Goal: Transaction & Acquisition: Purchase product/service

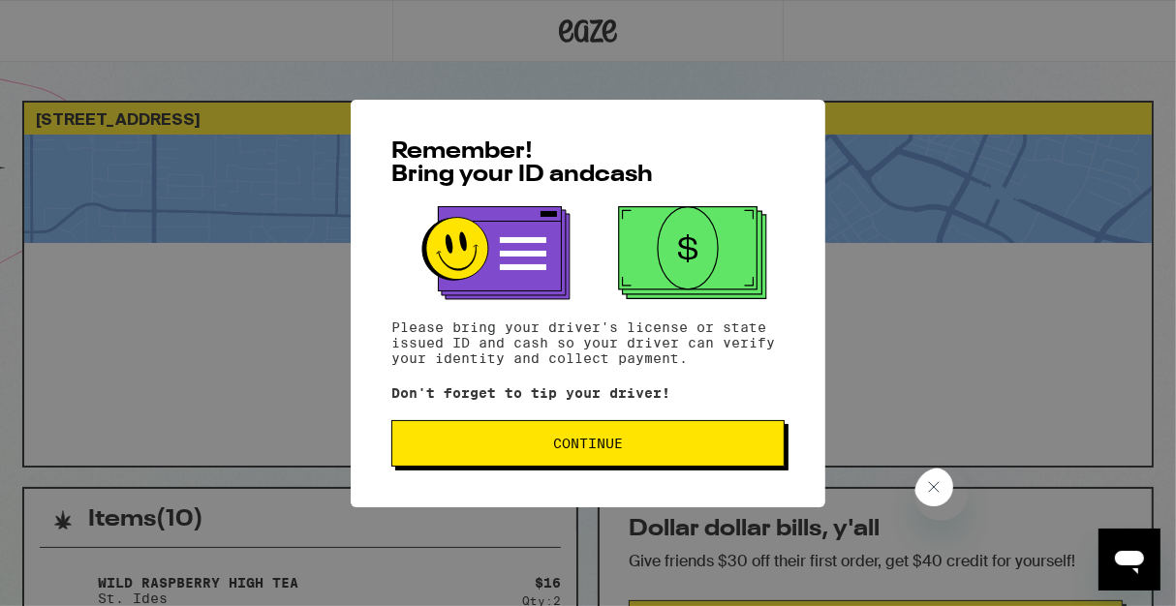
click at [640, 460] on button "Continue" at bounding box center [587, 443] width 393 height 46
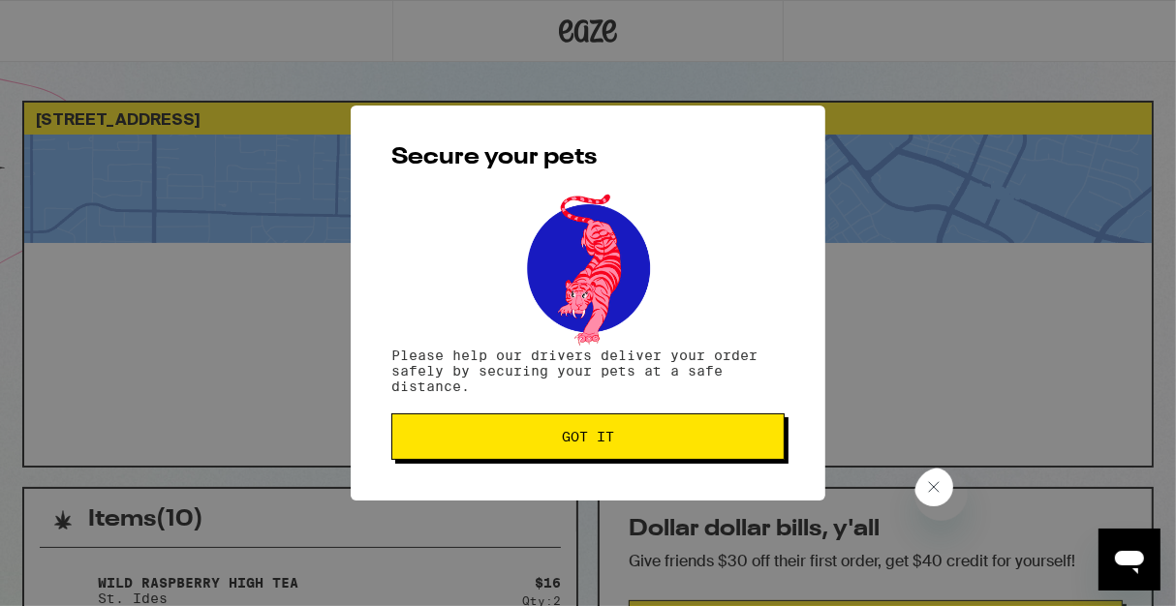
click at [640, 460] on button "Got it" at bounding box center [587, 437] width 393 height 46
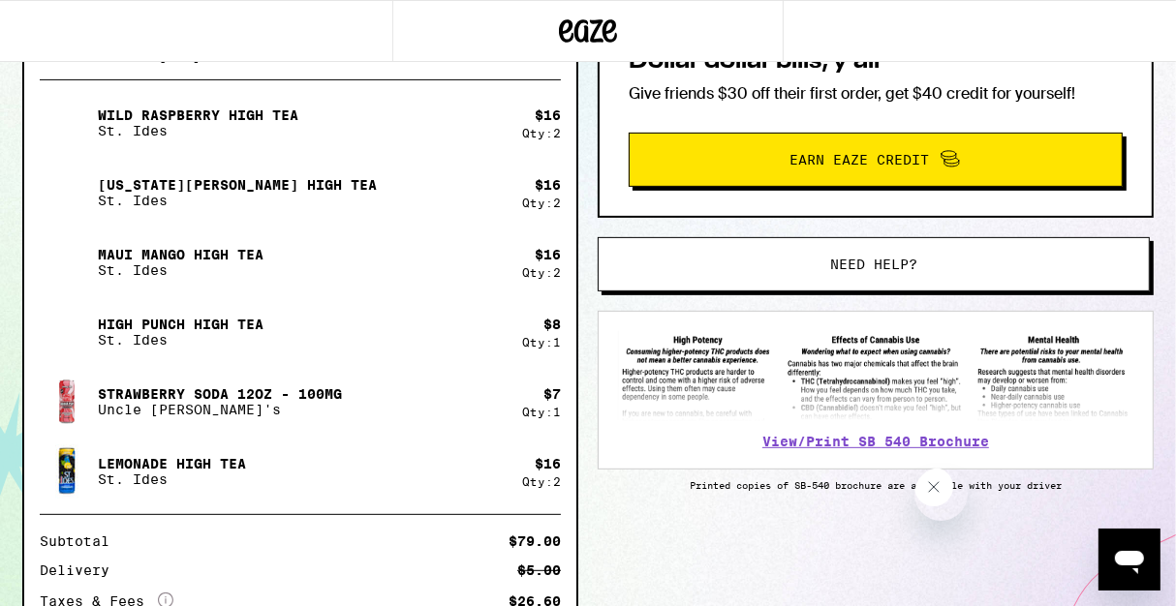
scroll to position [437, 0]
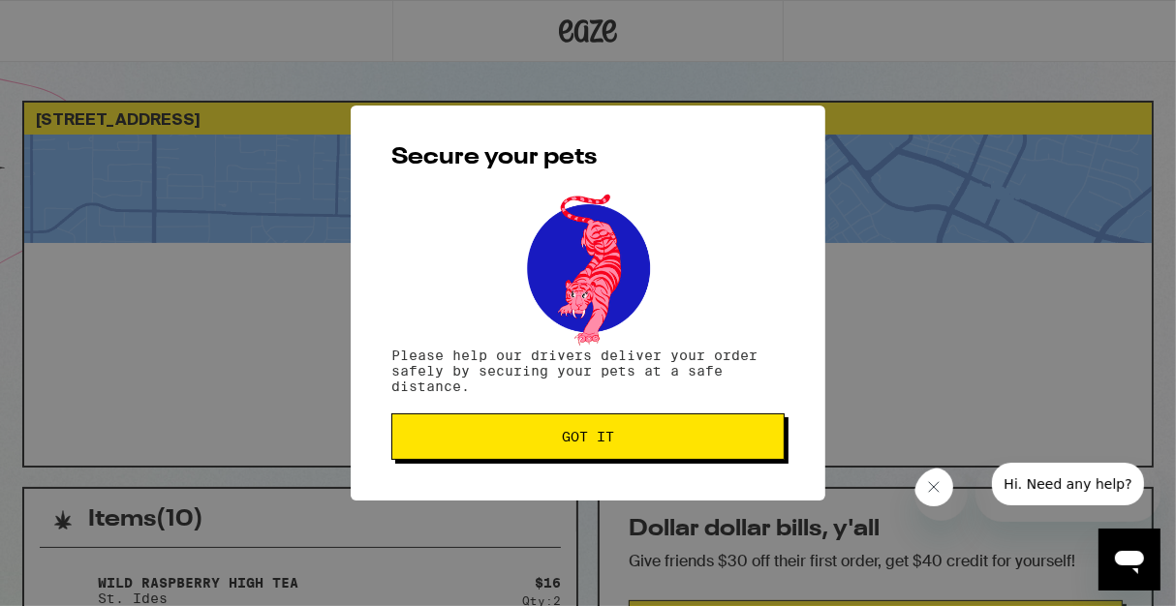
click at [574, 455] on button "Got it" at bounding box center [587, 437] width 393 height 46
